Goal: Task Accomplishment & Management: Manage account settings

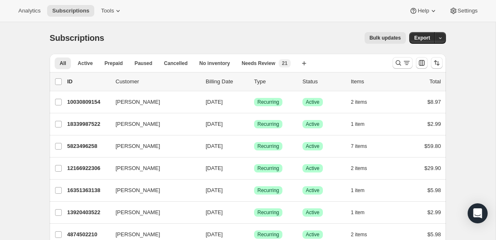
click at [401, 61] on icon "Search and filter results" at bounding box center [398, 63] width 8 height 8
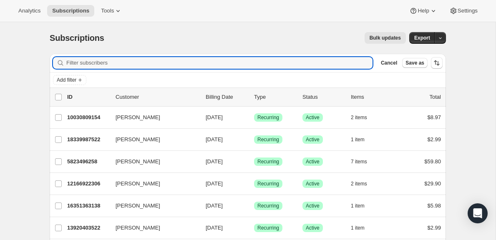
paste input "[EMAIL_ADDRESS][DOMAIN_NAME]"
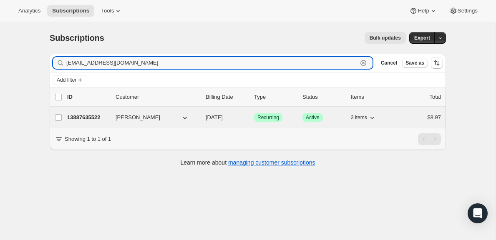
type input "[EMAIL_ADDRESS][DOMAIN_NAME]"
click at [89, 118] on p "13887635522" at bounding box center [88, 117] width 42 height 8
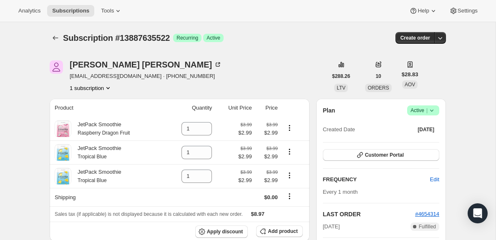
click at [414, 111] on span "Active |" at bounding box center [422, 110] width 25 height 8
click at [415, 138] on span "Cancel subscription" at bounding box center [420, 141] width 47 height 6
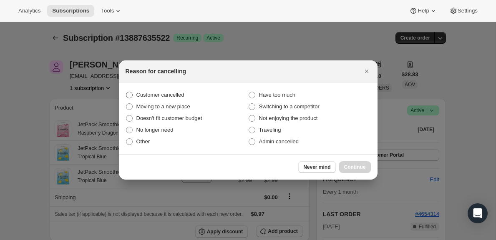
click at [170, 90] on label "Customer cancelled" at bounding box center [187, 95] width 123 height 12
click at [126, 92] on input "Customer cancelled" at bounding box center [126, 92] width 0 height 0
radio input "true"
click at [352, 164] on span "Continue" at bounding box center [355, 167] width 22 height 7
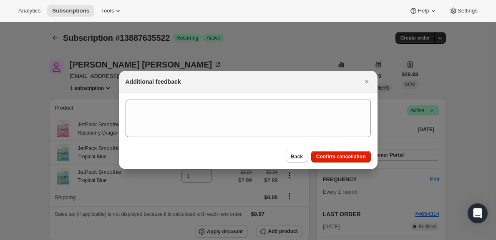
click at [350, 164] on div "Back Confirm cancellation" at bounding box center [248, 156] width 259 height 25
click at [350, 160] on span "Confirm cancellation" at bounding box center [341, 157] width 50 height 7
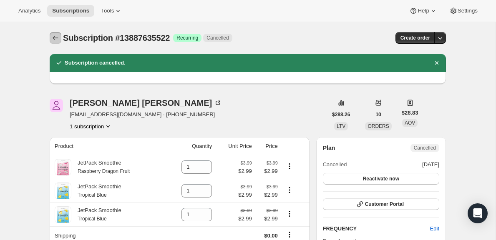
click at [53, 38] on icon "Subscriptions" at bounding box center [55, 38] width 5 height 4
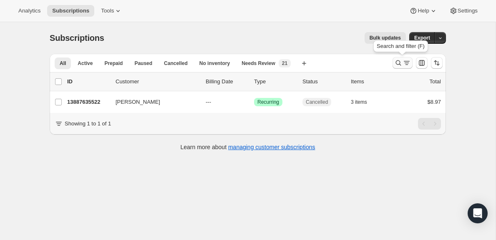
click at [404, 60] on icon "Search and filter results" at bounding box center [407, 63] width 8 height 8
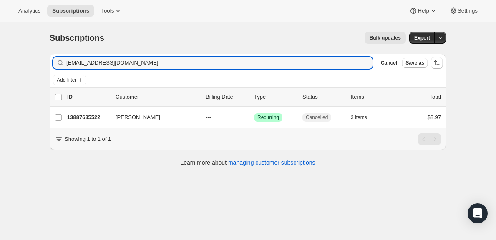
click at [368, 63] on div "[EMAIL_ADDRESS][DOMAIN_NAME] Clear" at bounding box center [213, 63] width 320 height 12
click at [345, 63] on input "[EMAIL_ADDRESS][DOMAIN_NAME]" at bounding box center [211, 63] width 291 height 12
click at [363, 63] on icon "button" at bounding box center [363, 63] width 3 height 3
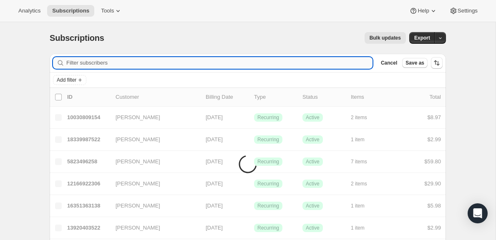
paste input "[EMAIL_ADDRESS][DOMAIN_NAME]"
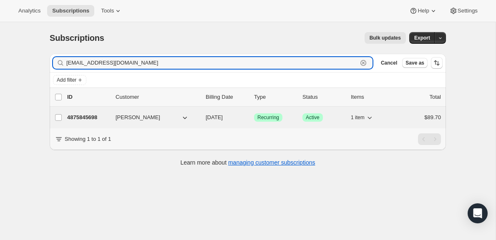
type input "[EMAIL_ADDRESS][DOMAIN_NAME]"
click at [88, 117] on p "4875845698" at bounding box center [88, 117] width 42 height 8
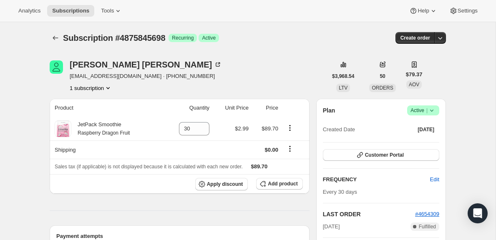
click at [422, 112] on span "Active |" at bounding box center [422, 110] width 25 height 8
click at [420, 135] on button "Cancel subscription" at bounding box center [420, 140] width 52 height 13
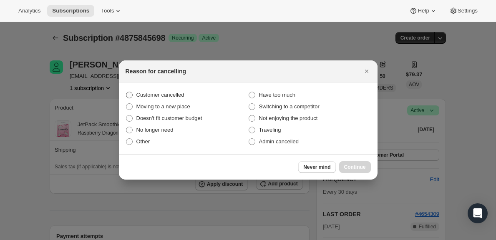
click at [160, 91] on span "Customer cancelled" at bounding box center [160, 95] width 48 height 8
click at [126, 92] on input "Customer cancelled" at bounding box center [126, 92] width 0 height 0
radio input "true"
click at [345, 167] on span "Continue" at bounding box center [355, 167] width 22 height 7
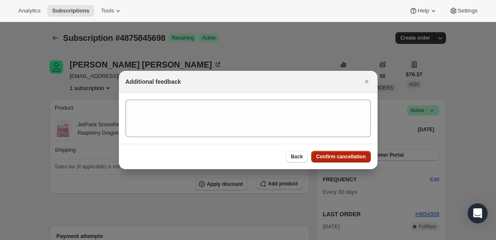
click at [344, 157] on span "Confirm cancellation" at bounding box center [341, 157] width 50 height 7
